Goal: Information Seeking & Learning: Learn about a topic

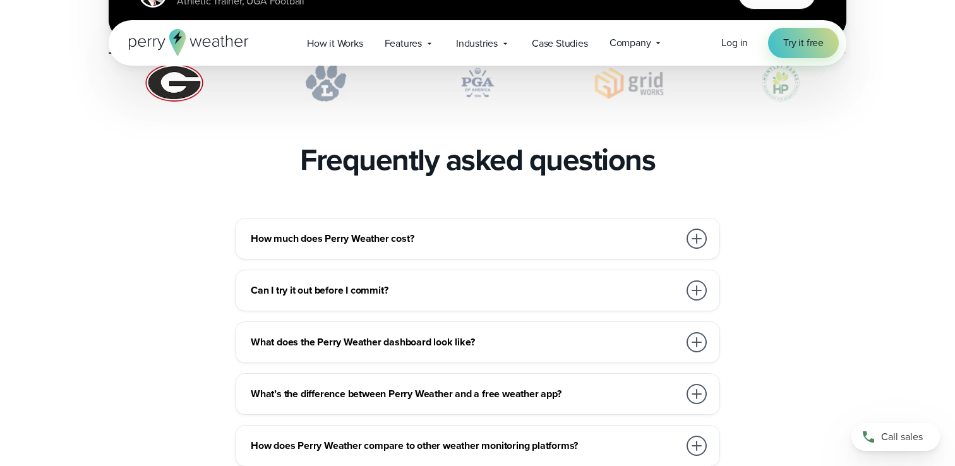
scroll to position [2686, 0]
click at [381, 231] on h3 "How much does Perry Weather cost?" at bounding box center [465, 238] width 428 height 15
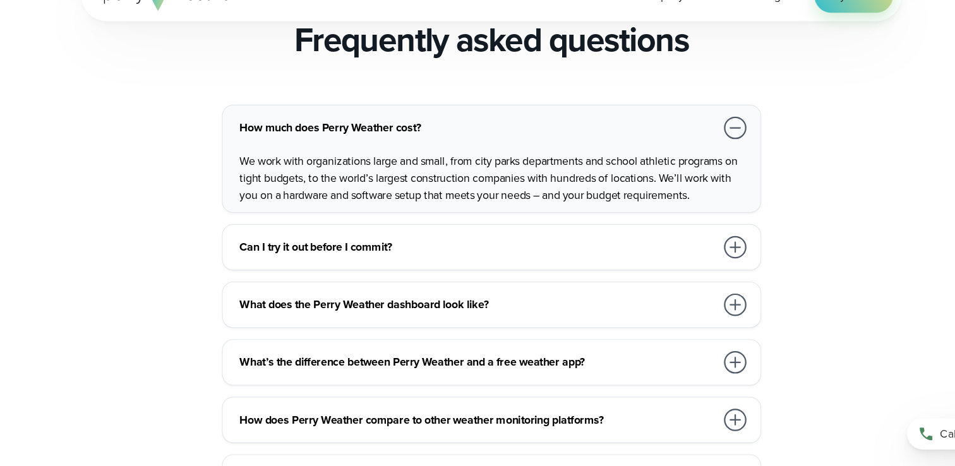
scroll to position [2764, 0]
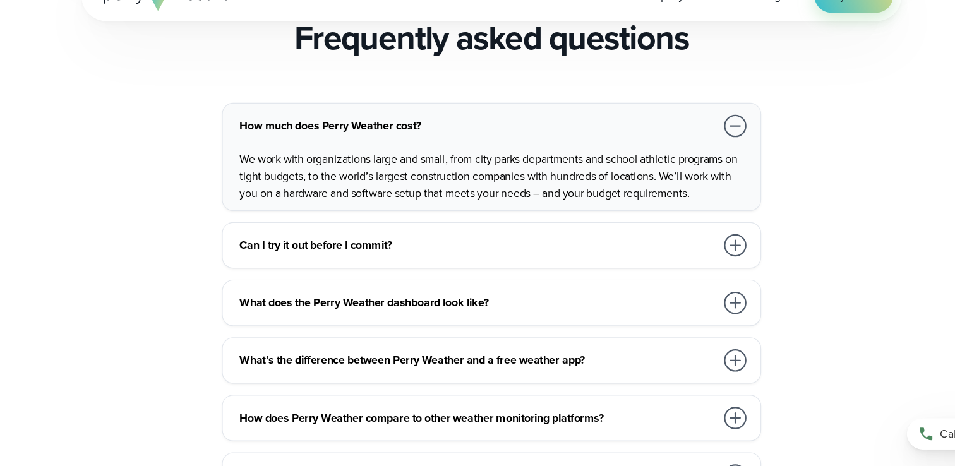
click at [353, 260] on h3 "Can I try it out before I commit?" at bounding box center [465, 267] width 428 height 15
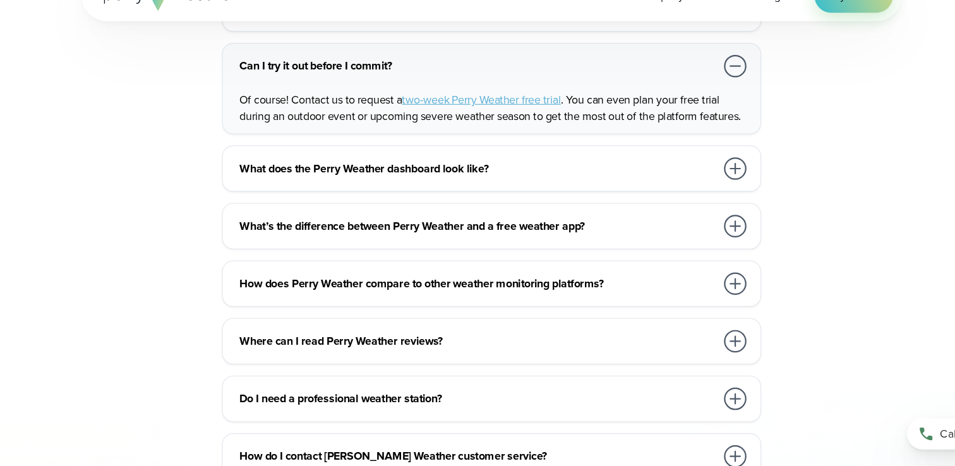
scroll to position [2871, 0]
click at [494, 242] on h3 "What’s the difference between Perry Weather and a free weather app?" at bounding box center [465, 249] width 428 height 15
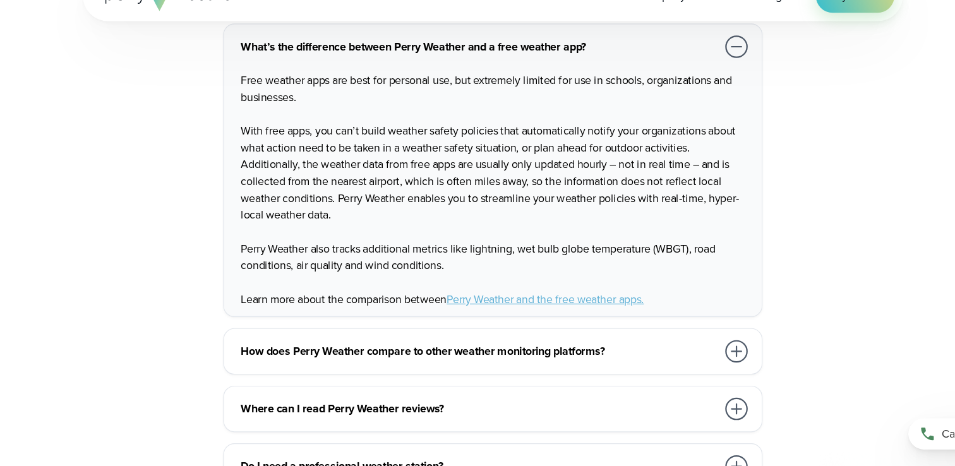
scroll to position [2992, 0]
click at [487, 354] on h3 "How does Perry Weather compare to other weather monitoring platforms?" at bounding box center [465, 361] width 428 height 15
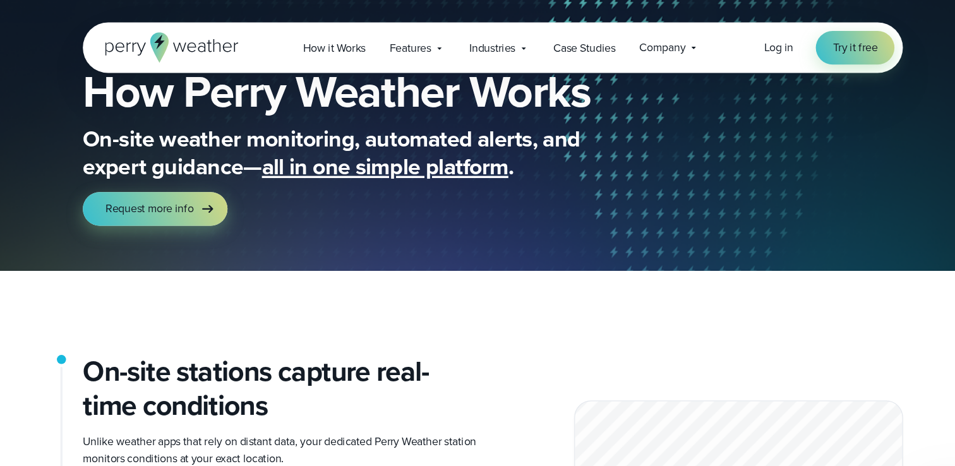
scroll to position [0, 0]
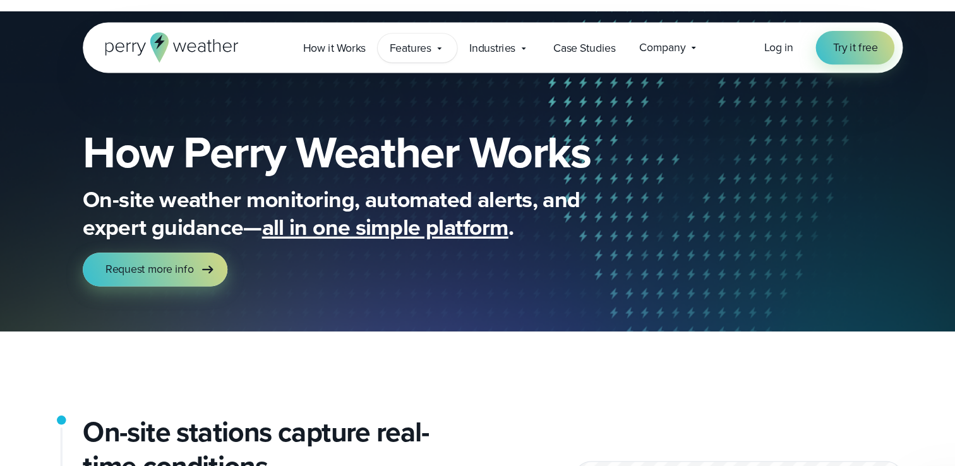
click at [434, 44] on icon at bounding box center [429, 44] width 10 height 10
